Goal: Task Accomplishment & Management: Use online tool/utility

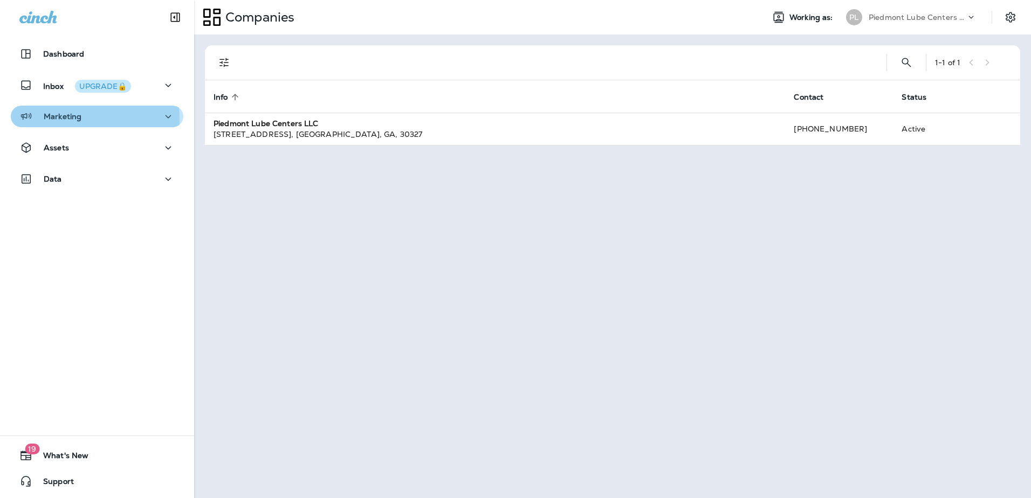
click at [60, 120] on p "Marketing" at bounding box center [63, 116] width 38 height 9
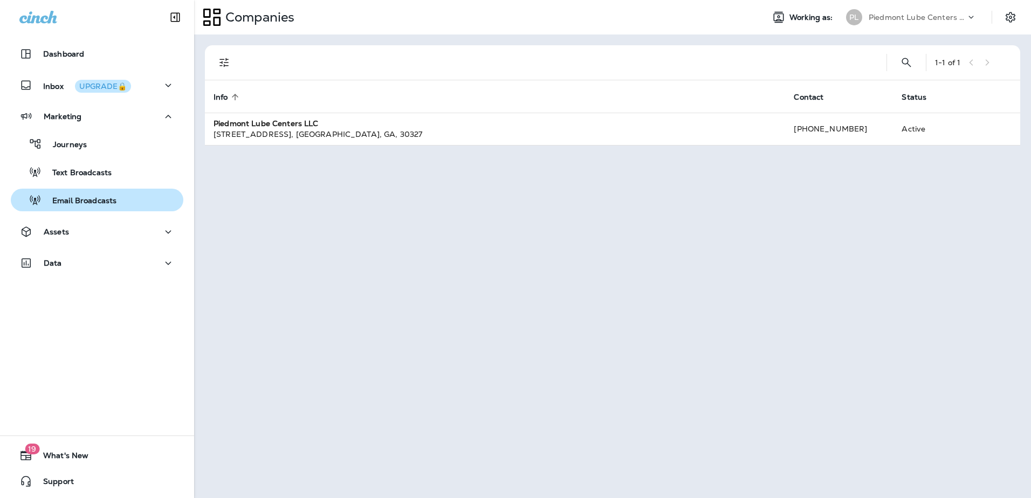
click at [66, 198] on p "Email Broadcasts" at bounding box center [79, 201] width 75 height 10
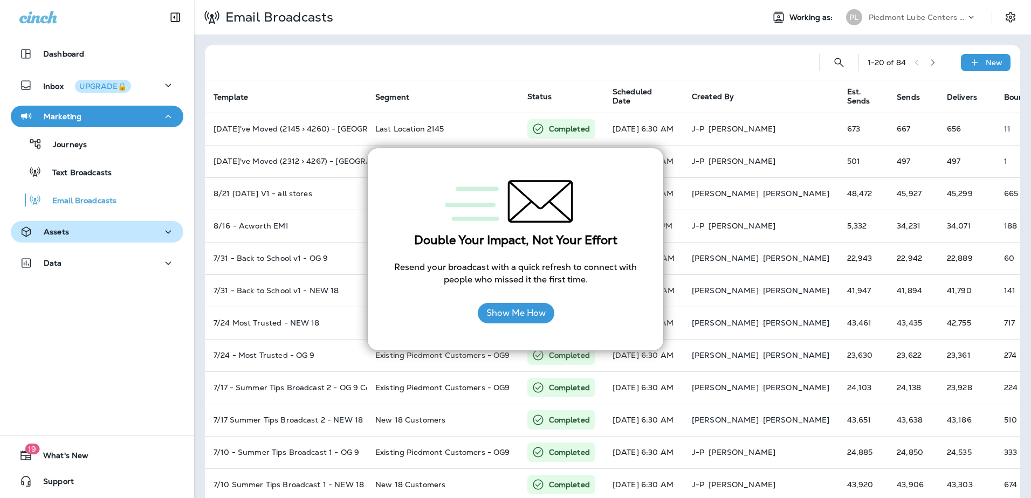
click at [85, 229] on div "Assets" at bounding box center [96, 231] width 155 height 13
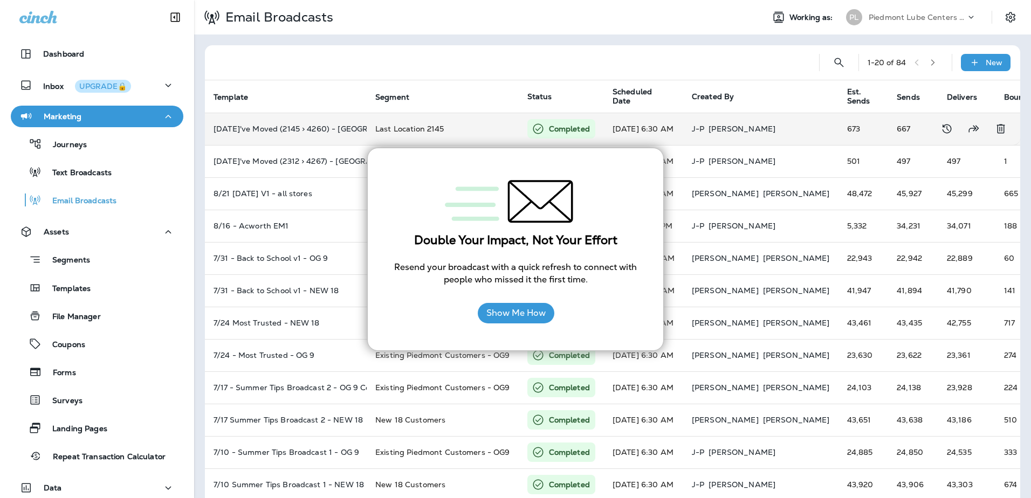
click at [292, 135] on td "[DATE]'ve Moved (2145 > 4260) - [GEOGRAPHIC_DATA]" at bounding box center [286, 129] width 162 height 32
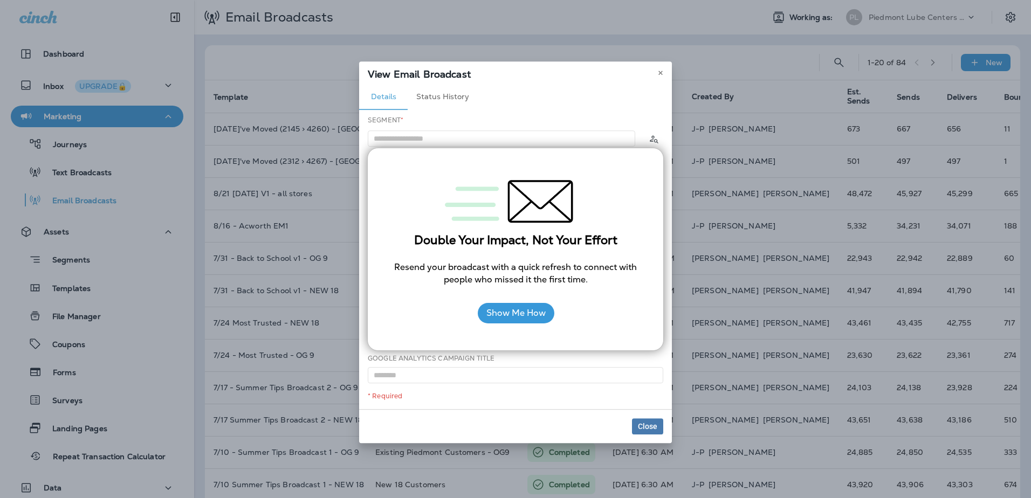
type input "**********"
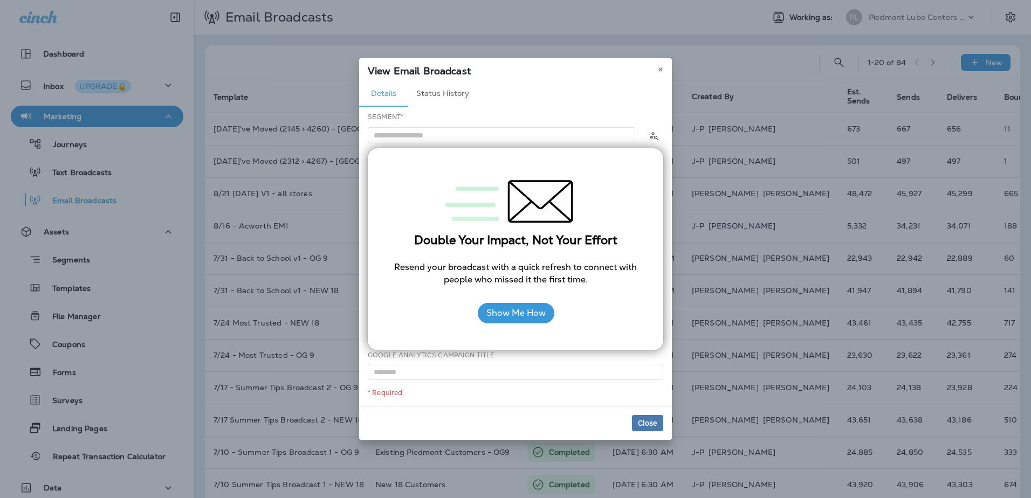
click at [564, 395] on div "* Required" at bounding box center [516, 393] width 296 height 9
click at [561, 100] on div "Details Status History" at bounding box center [515, 94] width 313 height 26
click at [642, 418] on button "Close" at bounding box center [647, 423] width 31 height 16
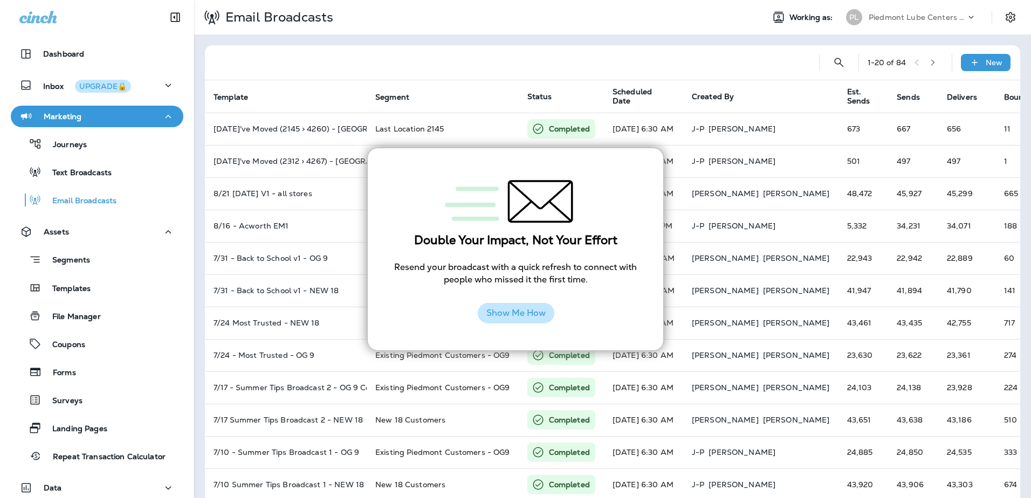
click at [528, 317] on button "Show Me How" at bounding box center [516, 313] width 77 height 20
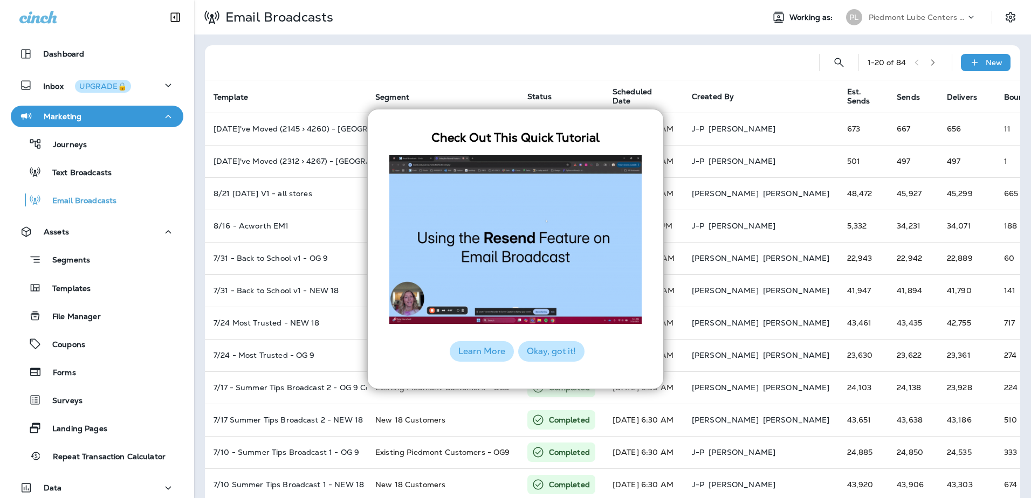
click at [542, 354] on button "Okay, got it!" at bounding box center [551, 351] width 66 height 20
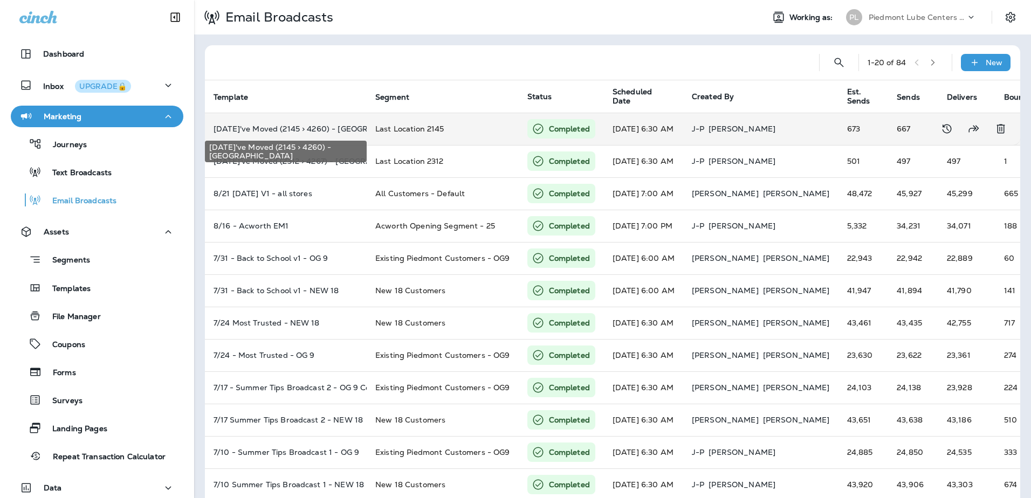
click at [277, 125] on p "[DATE]'ve Moved (2145 > 4260) - [GEOGRAPHIC_DATA]" at bounding box center [286, 129] width 145 height 9
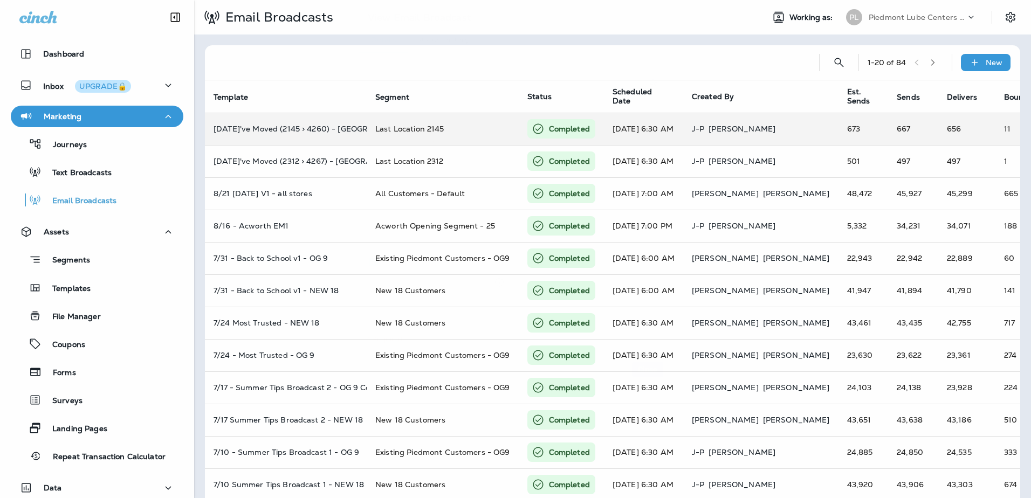
type input "**********"
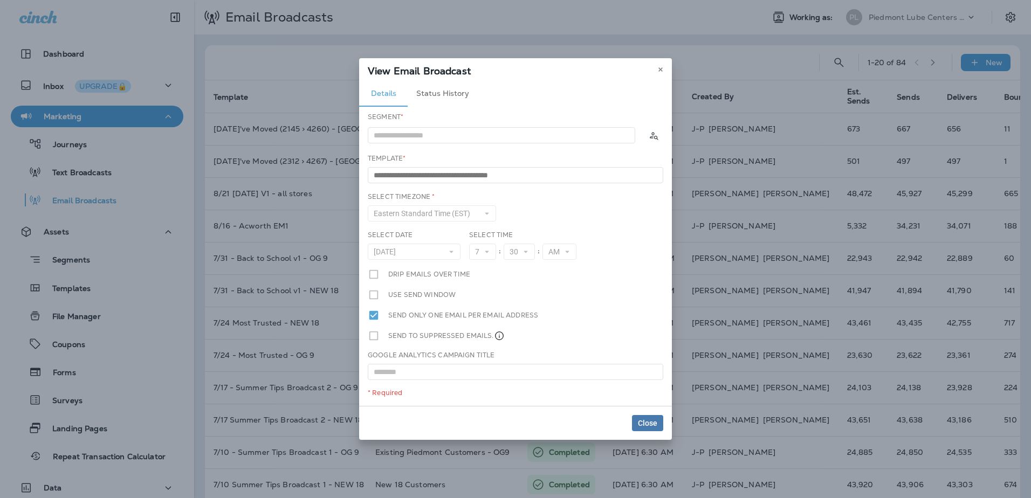
click at [438, 91] on button "Status History" at bounding box center [443, 94] width 70 height 26
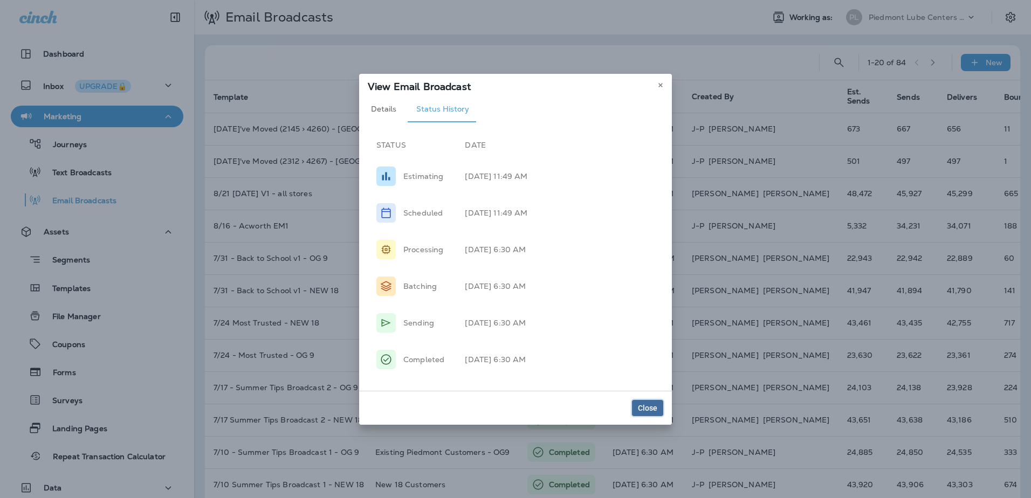
click at [659, 406] on button "Close" at bounding box center [647, 408] width 31 height 16
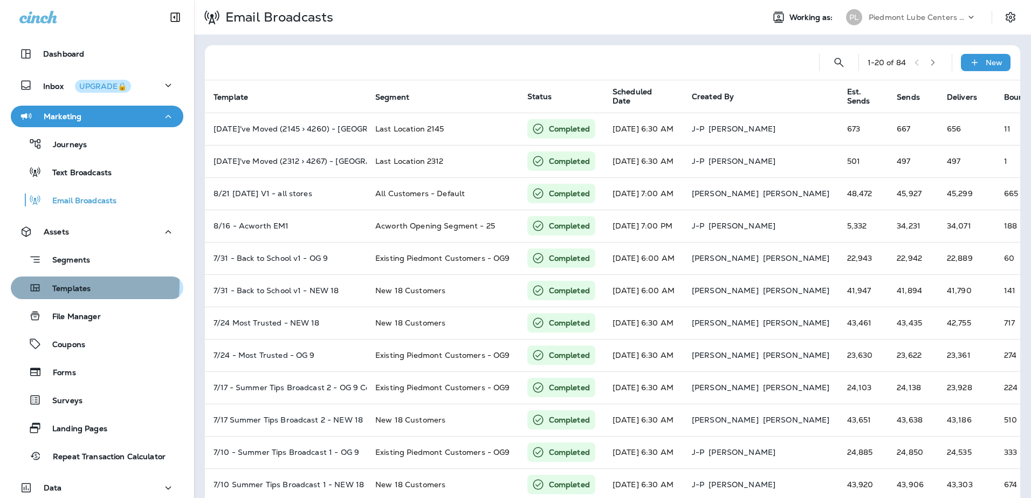
click at [63, 284] on p "Templates" at bounding box center [66, 289] width 49 height 10
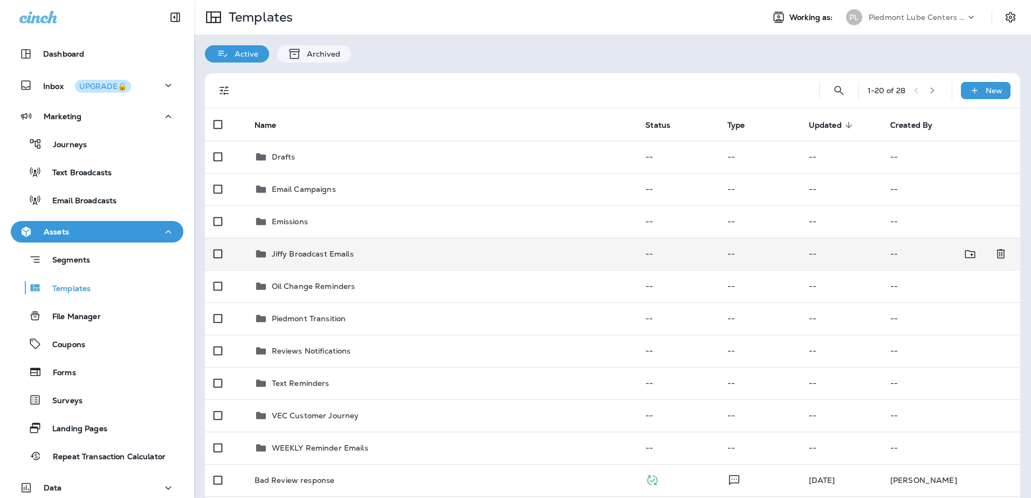
click at [299, 252] on p "Jiffy Broadcast Emails" at bounding box center [313, 254] width 82 height 9
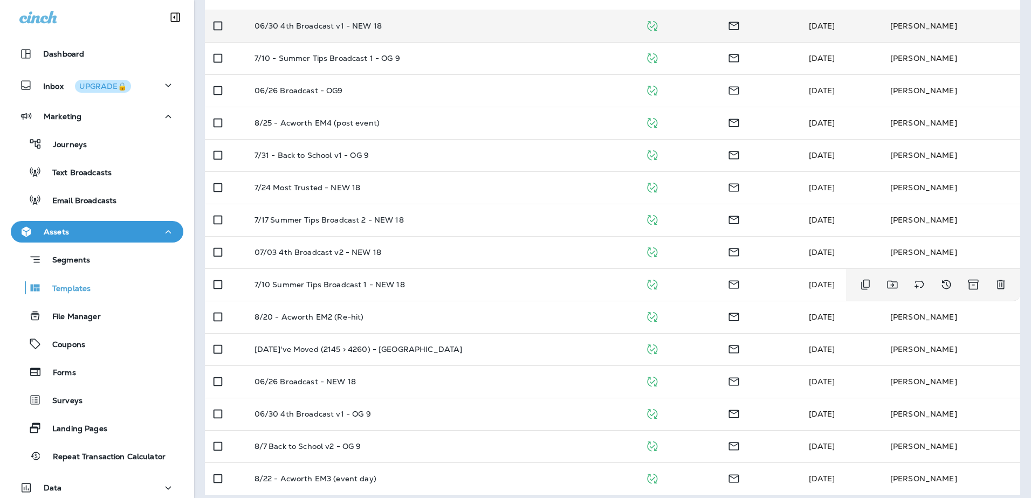
scroll to position [301, 0]
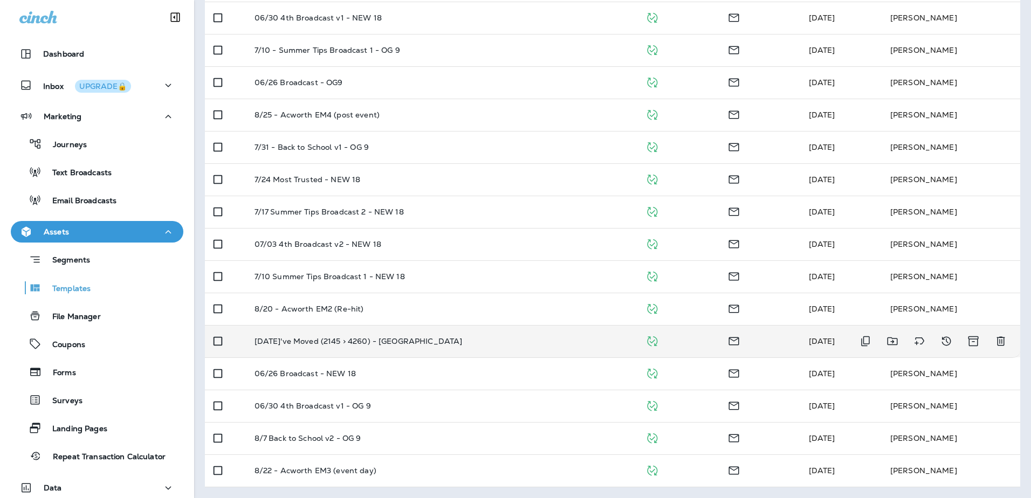
click at [332, 339] on p "[DATE]'ve Moved (2145 > 4260) - [GEOGRAPHIC_DATA]" at bounding box center [359, 341] width 208 height 9
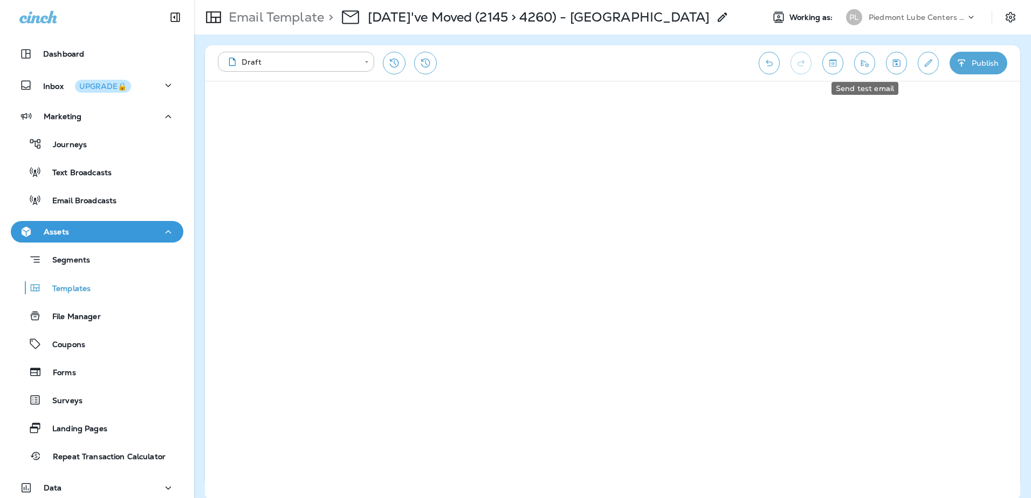
click at [864, 65] on icon "Send test email" at bounding box center [864, 63] width 11 height 11
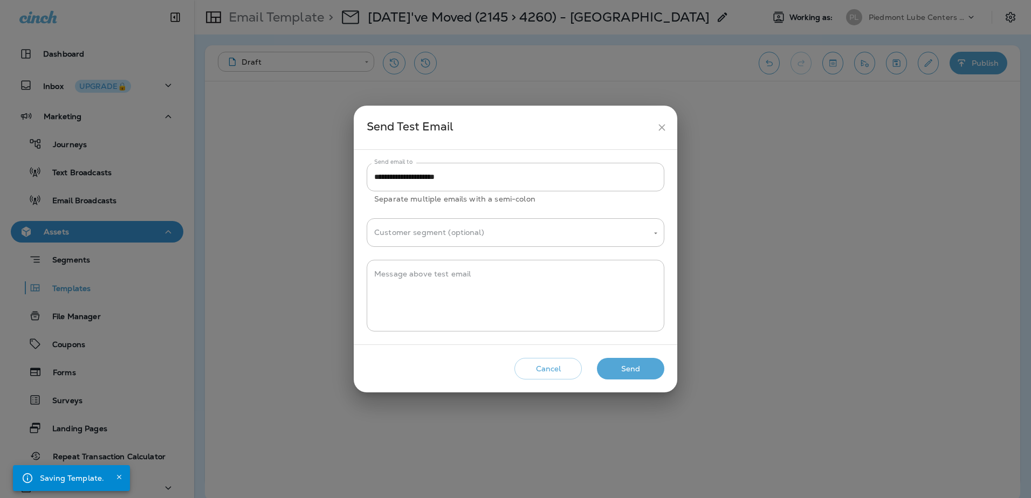
click at [608, 365] on button "Send" at bounding box center [630, 369] width 67 height 22
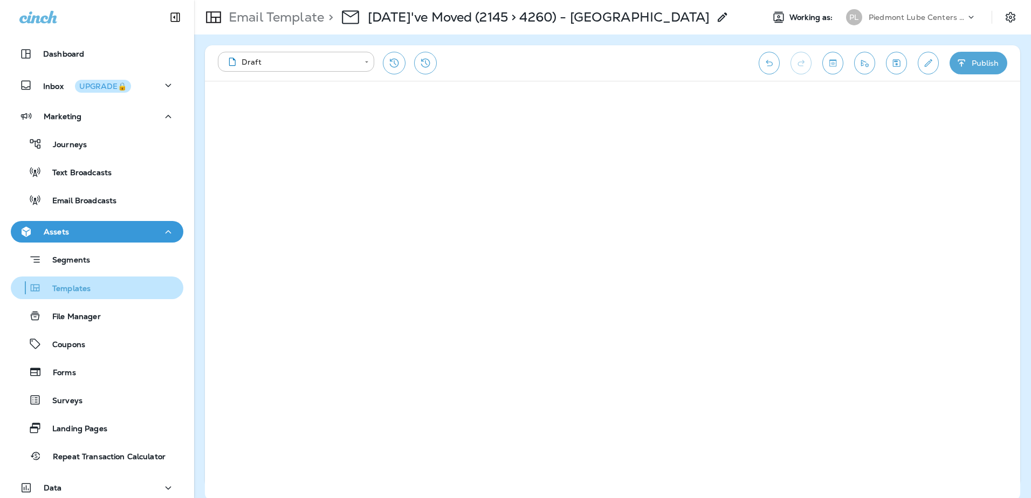
click at [71, 290] on p "Templates" at bounding box center [66, 289] width 49 height 10
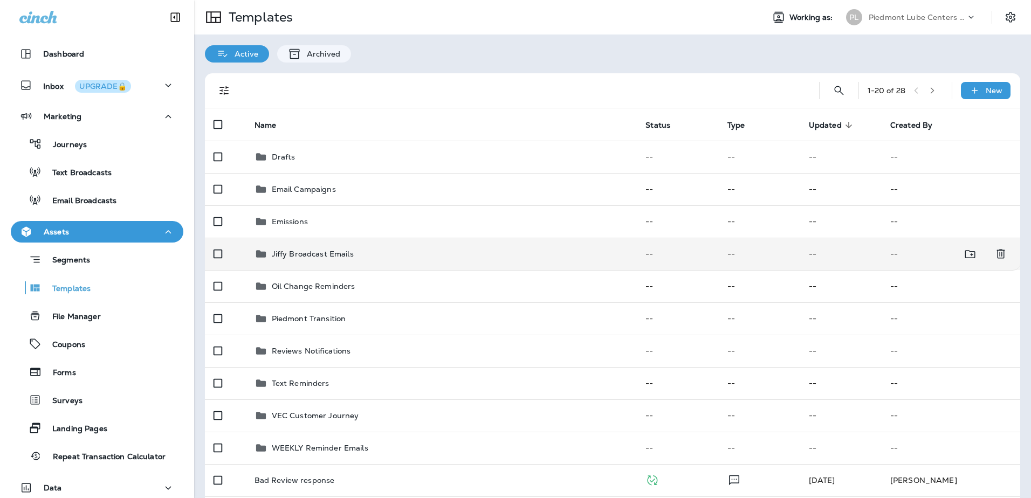
click at [332, 251] on p "Jiffy Broadcast Emails" at bounding box center [313, 254] width 82 height 9
